Goal: Task Accomplishment & Management: Use online tool/utility

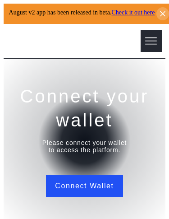
click at [99, 197] on button "Connect Wallet" at bounding box center [84, 186] width 77 height 22
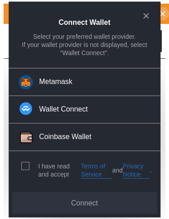
click at [115, 84] on button "Metamask" at bounding box center [85, 82] width 152 height 28
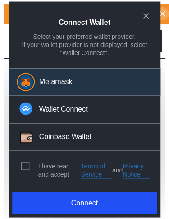
click at [119, 199] on button "Connect" at bounding box center [84, 203] width 145 height 22
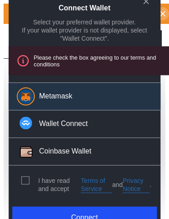
click at [28, 176] on div "modal" at bounding box center [27, 180] width 12 height 8
click at [108, 211] on button "Connect" at bounding box center [84, 218] width 145 height 22
click at [26, 179] on span "modal" at bounding box center [25, 179] width 7 height 7
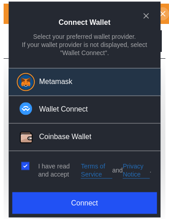
click at [106, 212] on button "Connect" at bounding box center [84, 203] width 145 height 22
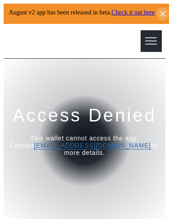
click at [155, 47] on icon at bounding box center [151, 41] width 13 height 13
click at [161, 18] on icon at bounding box center [162, 13] width 9 height 9
